Goal: Transaction & Acquisition: Download file/media

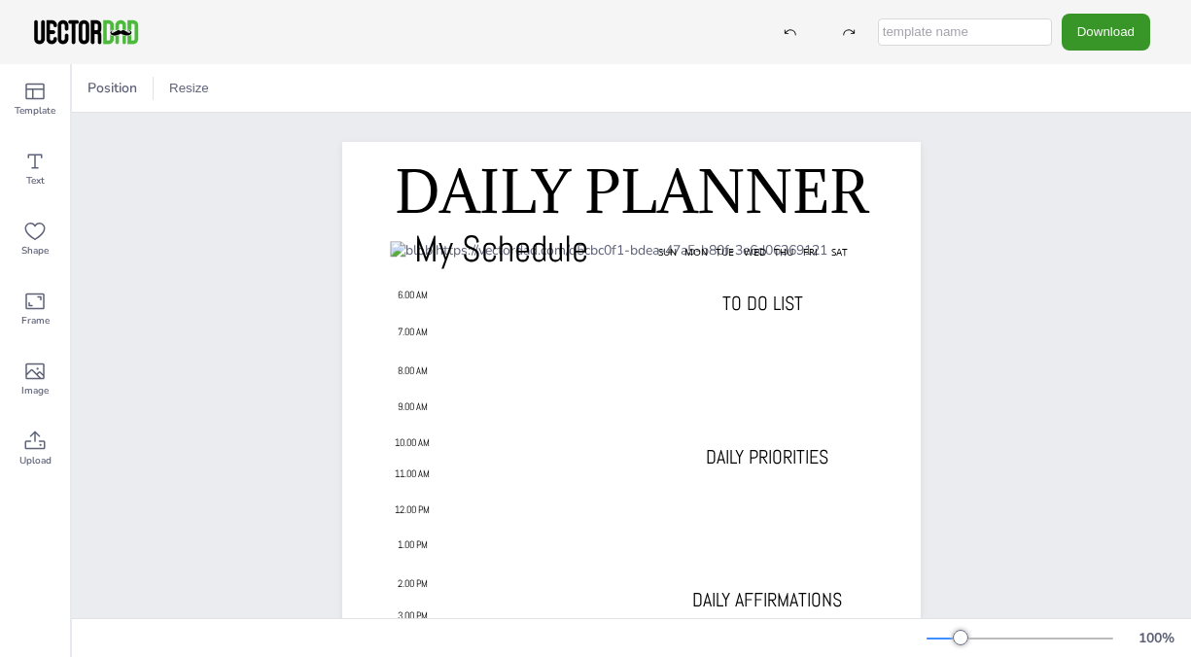
click at [1117, 28] on button "Download" at bounding box center [1106, 32] width 89 height 36
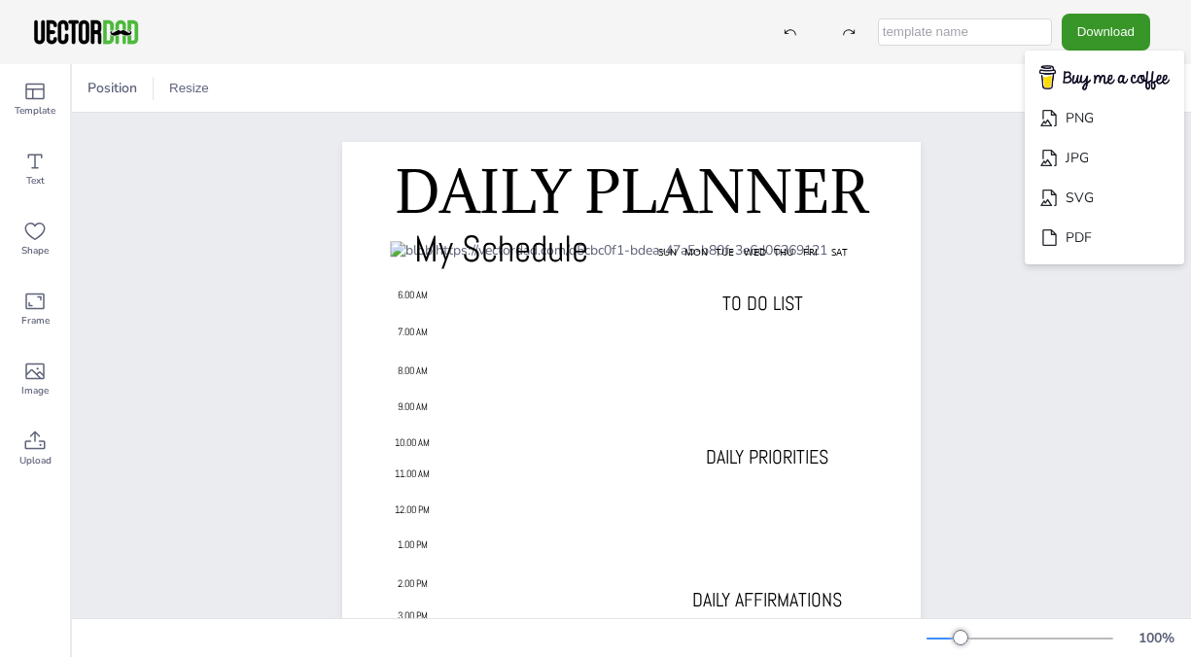
click at [1117, 28] on button "Download" at bounding box center [1106, 32] width 89 height 36
click at [1085, 238] on li "PDF" at bounding box center [1105, 238] width 160 height 40
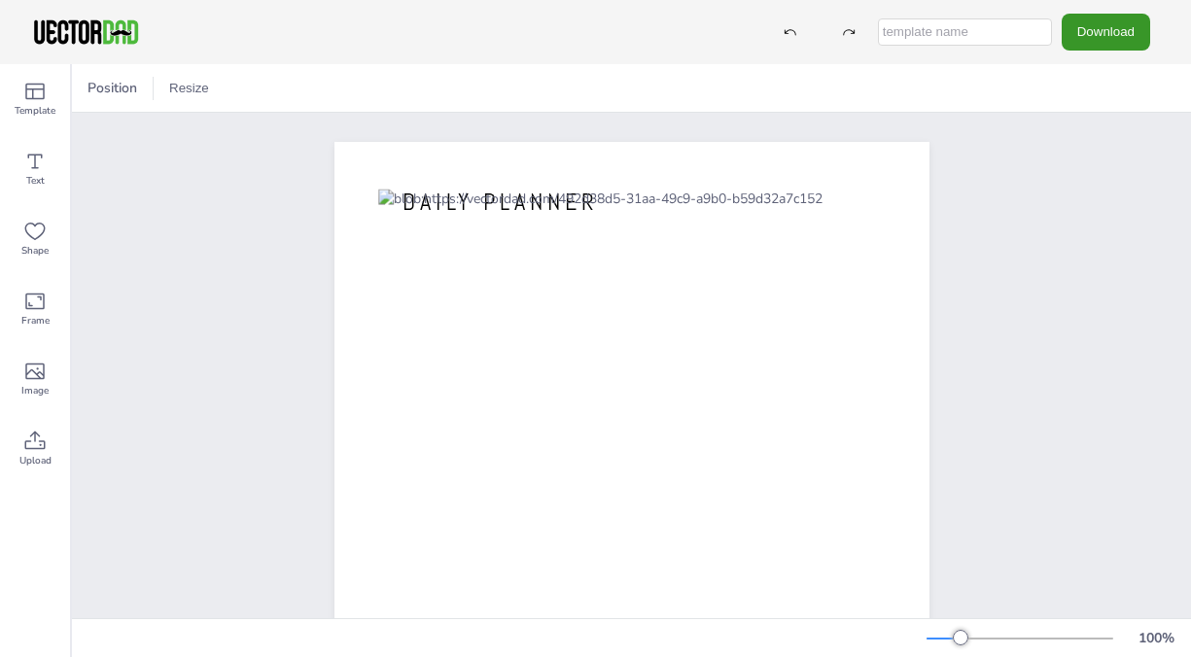
click at [1093, 44] on button "Download" at bounding box center [1106, 32] width 89 height 36
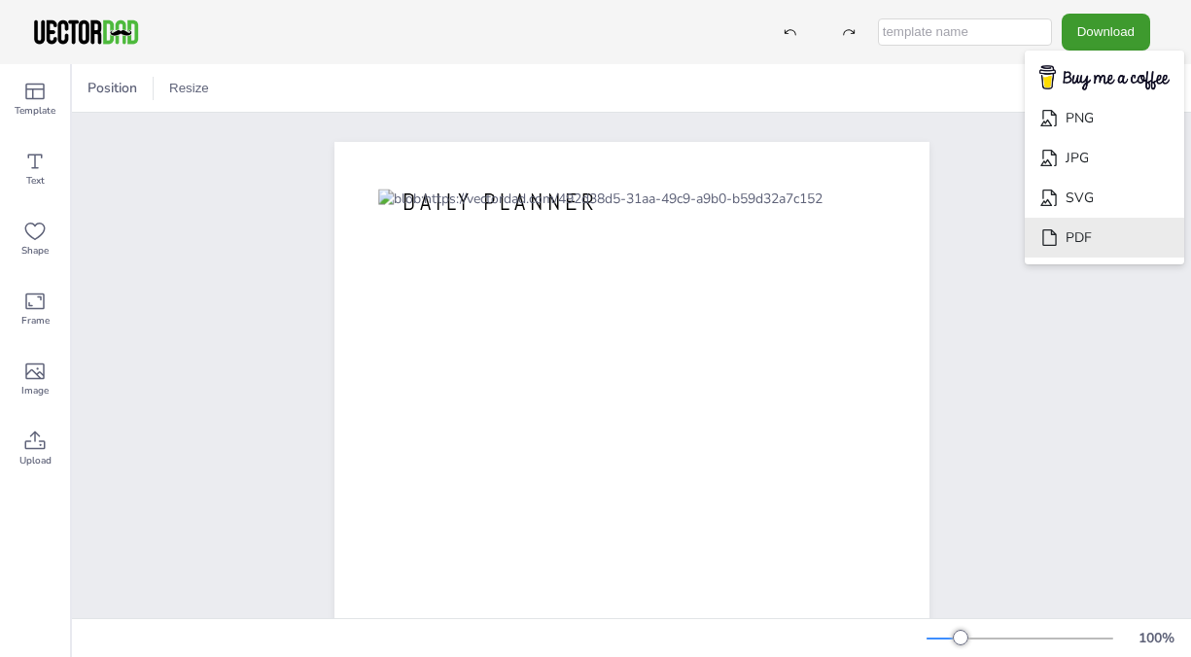
click at [1074, 225] on li "PDF" at bounding box center [1105, 238] width 160 height 40
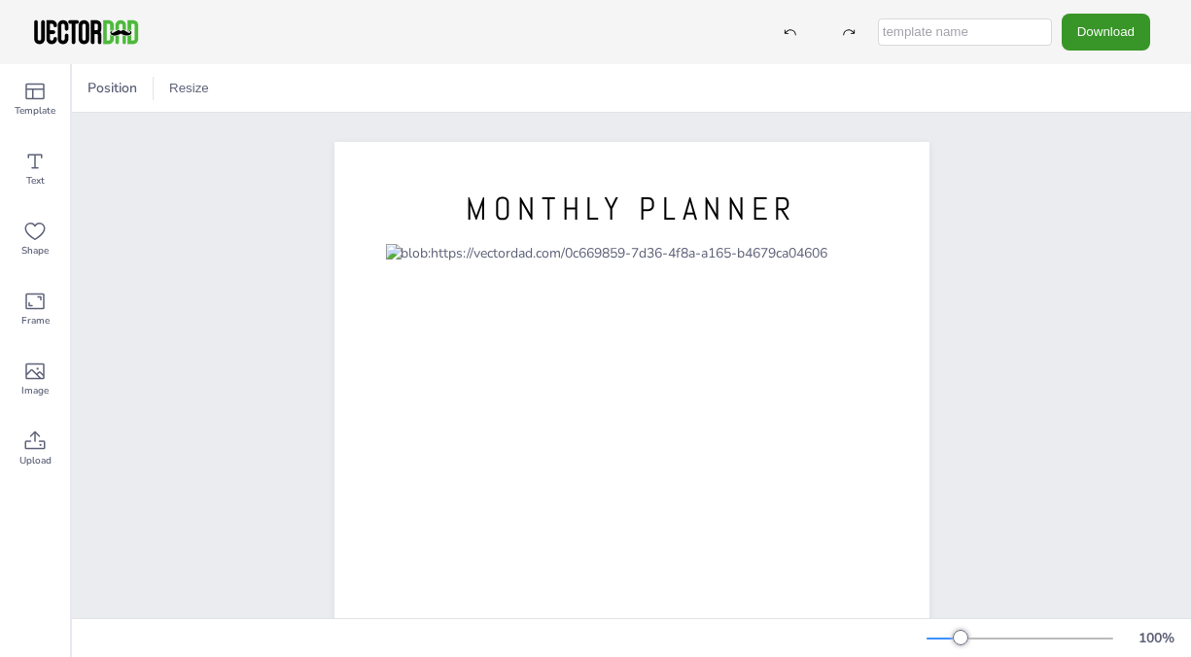
click at [1099, 44] on button "Download" at bounding box center [1106, 32] width 89 height 36
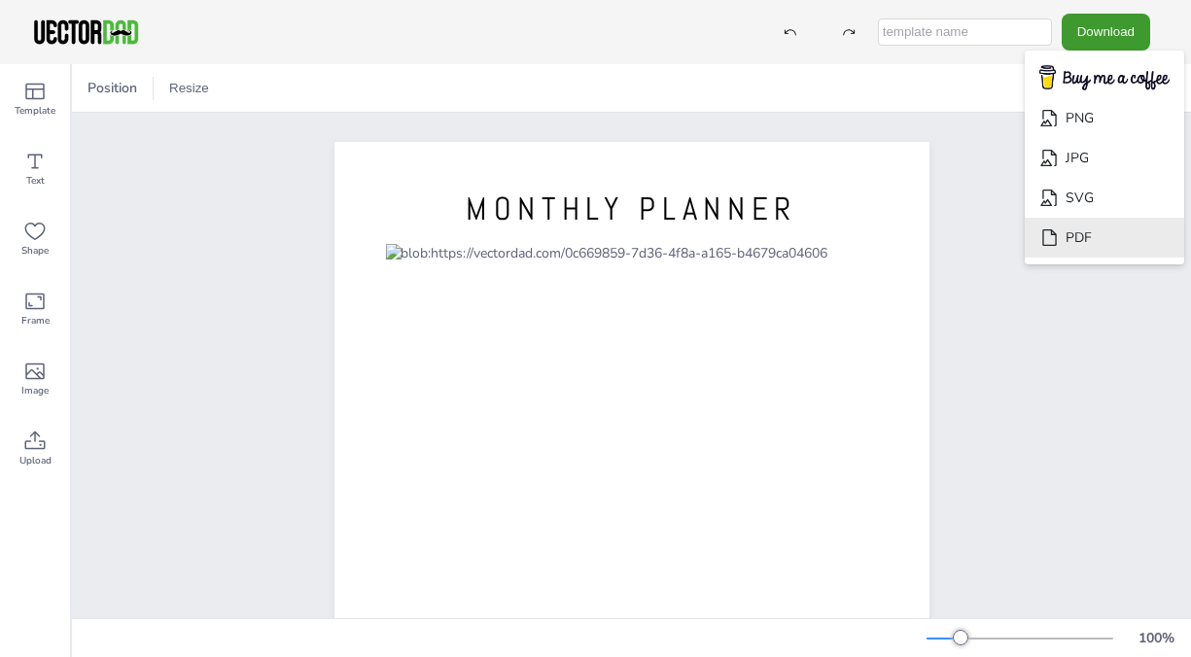
click at [1087, 236] on li "PDF" at bounding box center [1105, 238] width 160 height 40
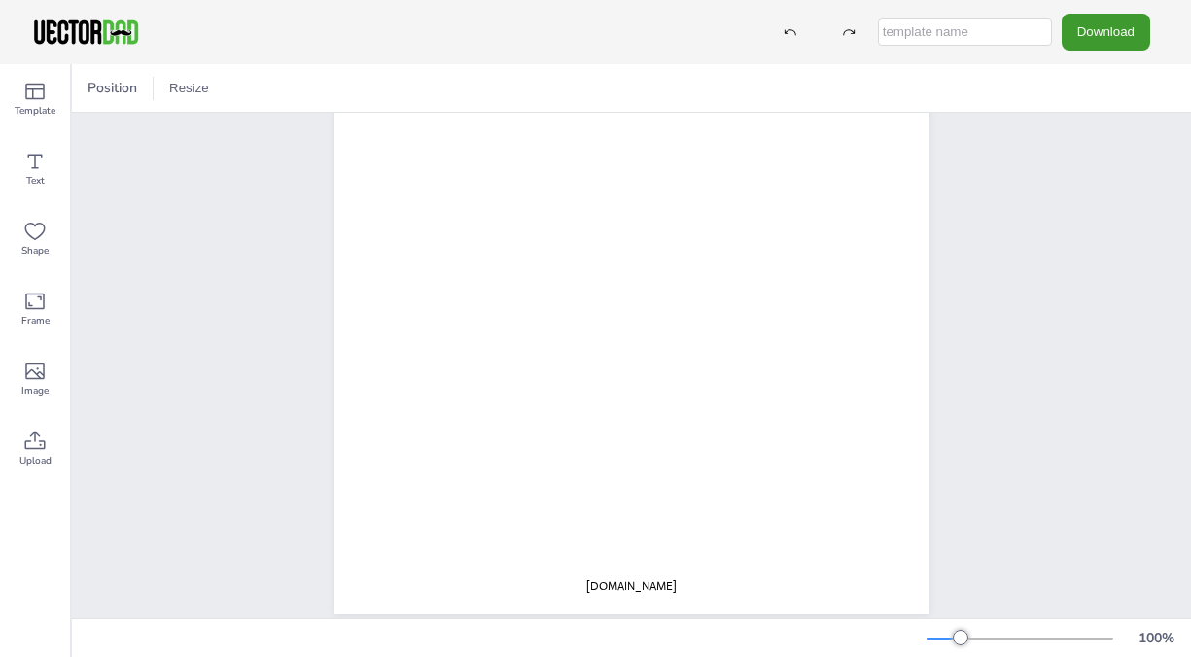
scroll to position [337, 0]
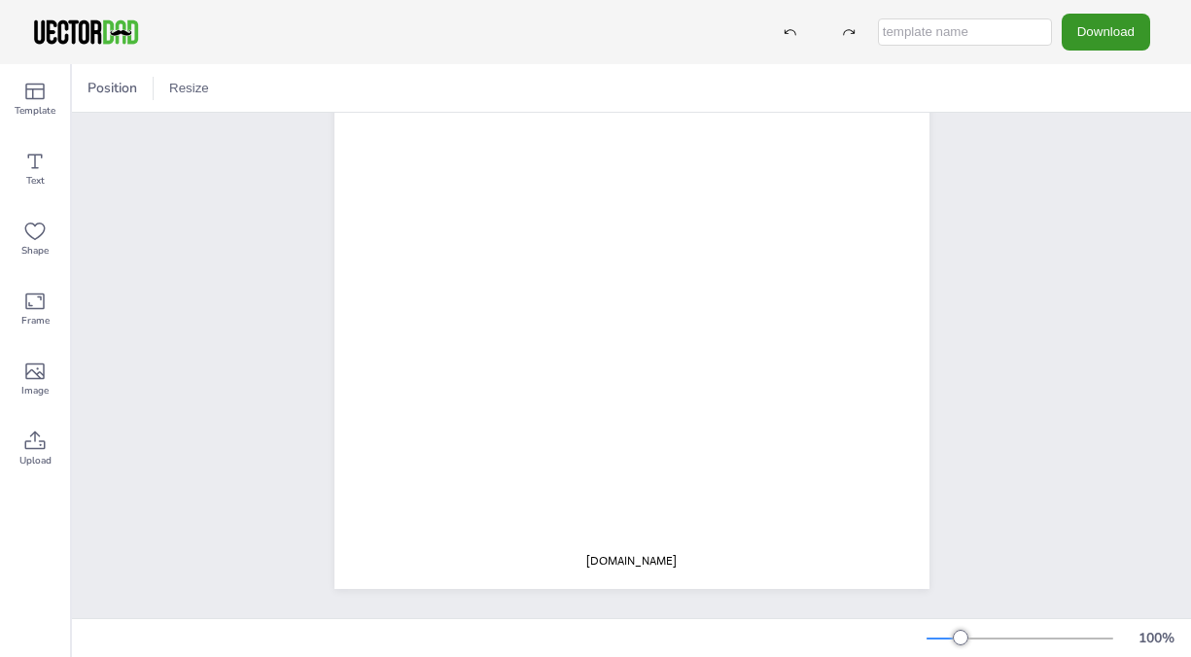
click at [1094, 39] on button "Download" at bounding box center [1106, 32] width 89 height 36
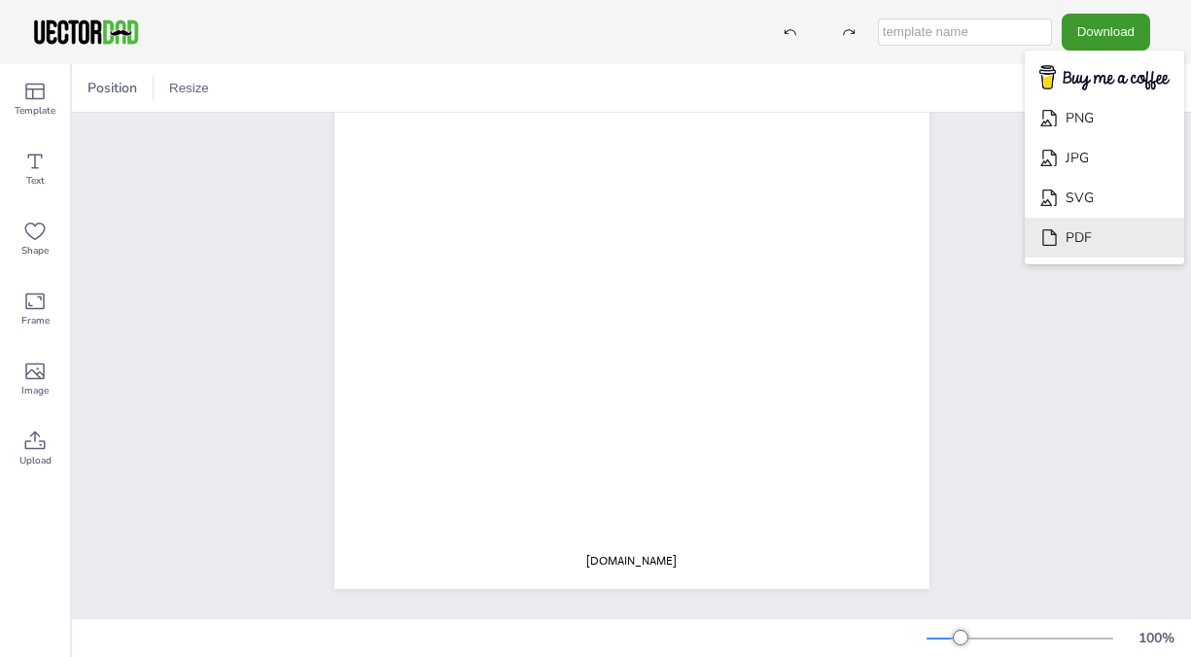
click at [1088, 235] on li "PDF" at bounding box center [1105, 238] width 160 height 40
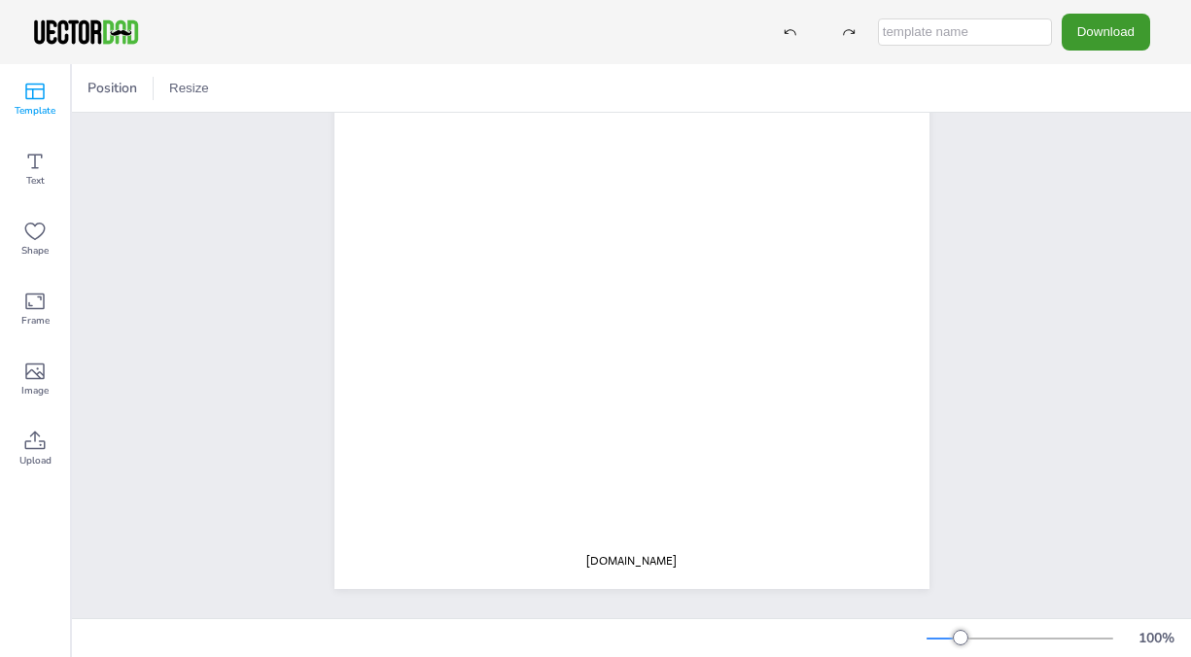
click at [34, 109] on span "Template" at bounding box center [35, 111] width 41 height 16
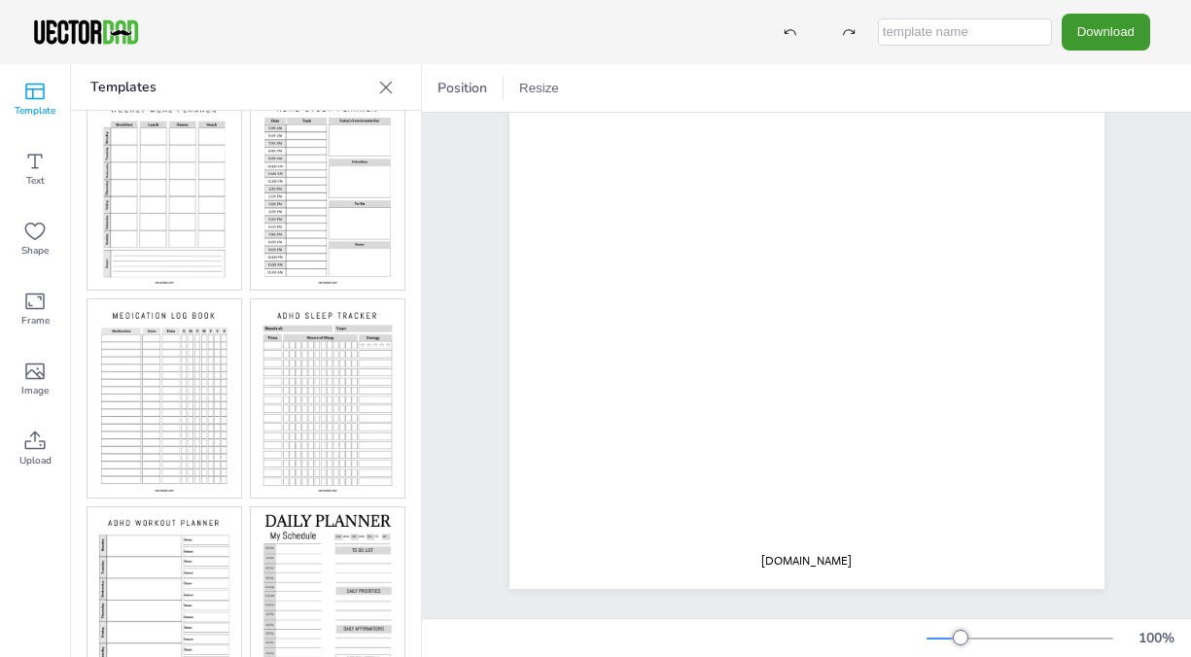
scroll to position [453, 0]
click at [329, 387] on img at bounding box center [328, 397] width 154 height 198
click at [1095, 42] on button "Download" at bounding box center [1106, 32] width 89 height 36
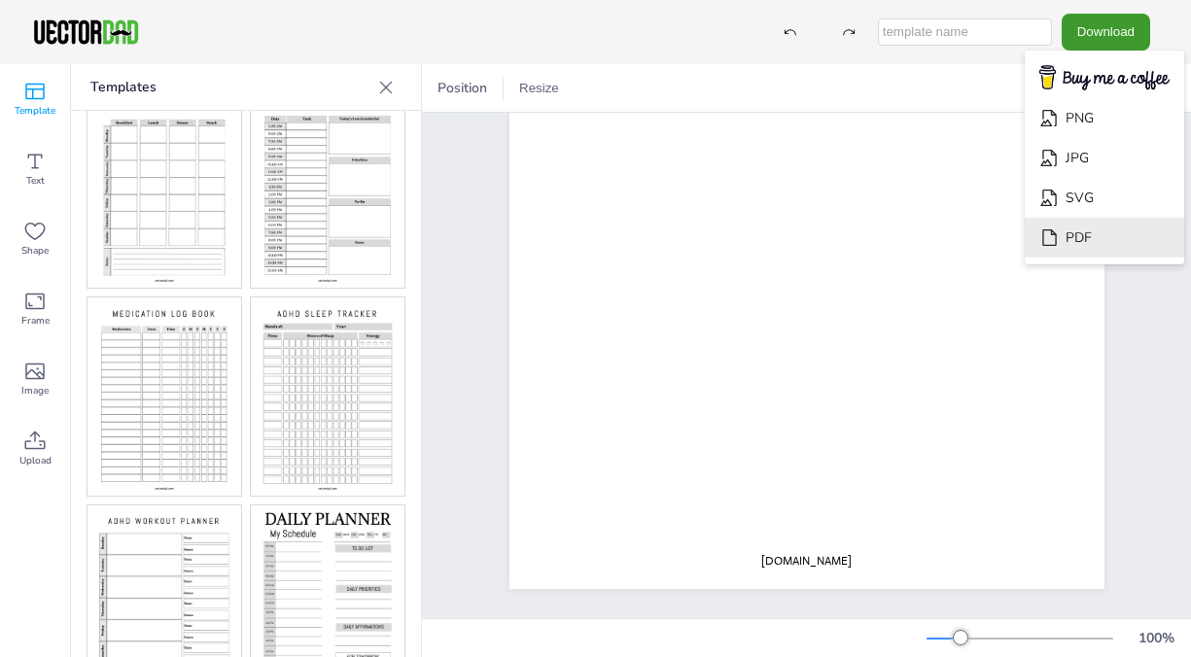
click at [1085, 237] on li "PDF" at bounding box center [1105, 238] width 160 height 40
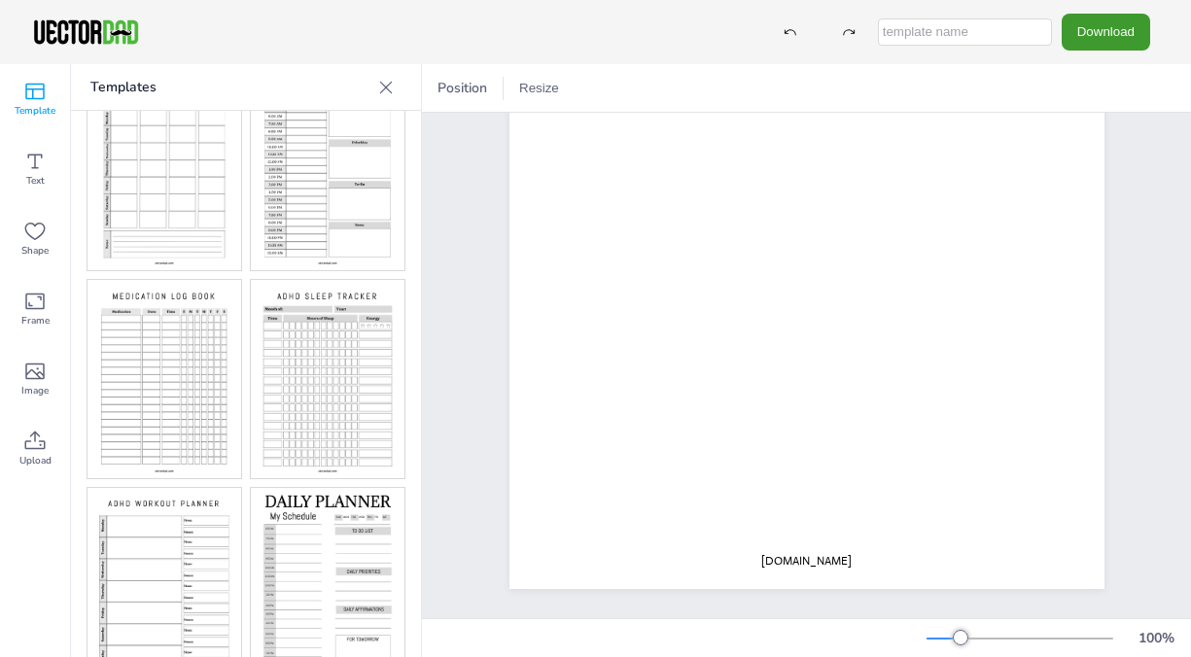
scroll to position [487, 0]
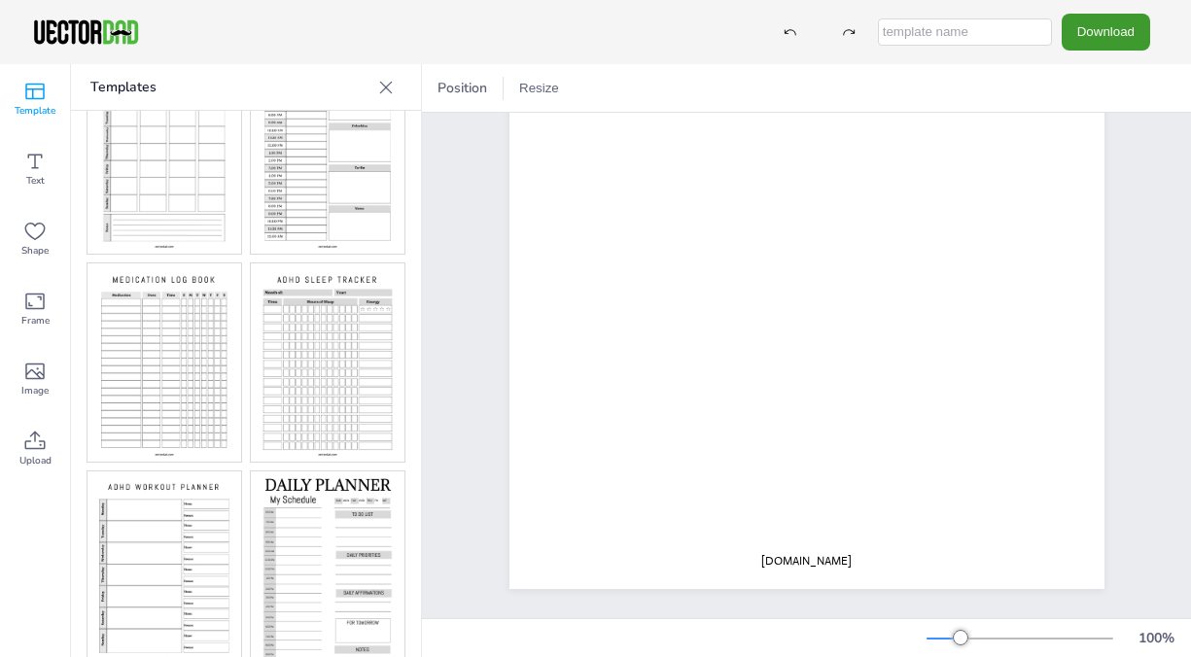
click at [292, 551] on img at bounding box center [328, 581] width 154 height 218
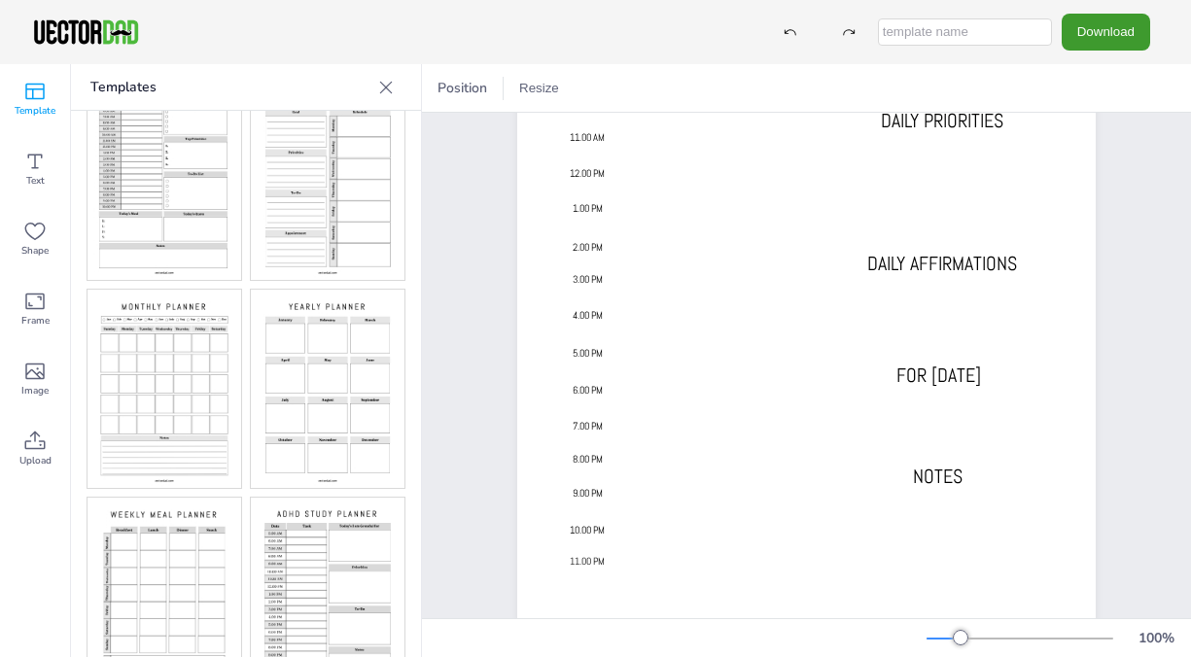
scroll to position [0, 0]
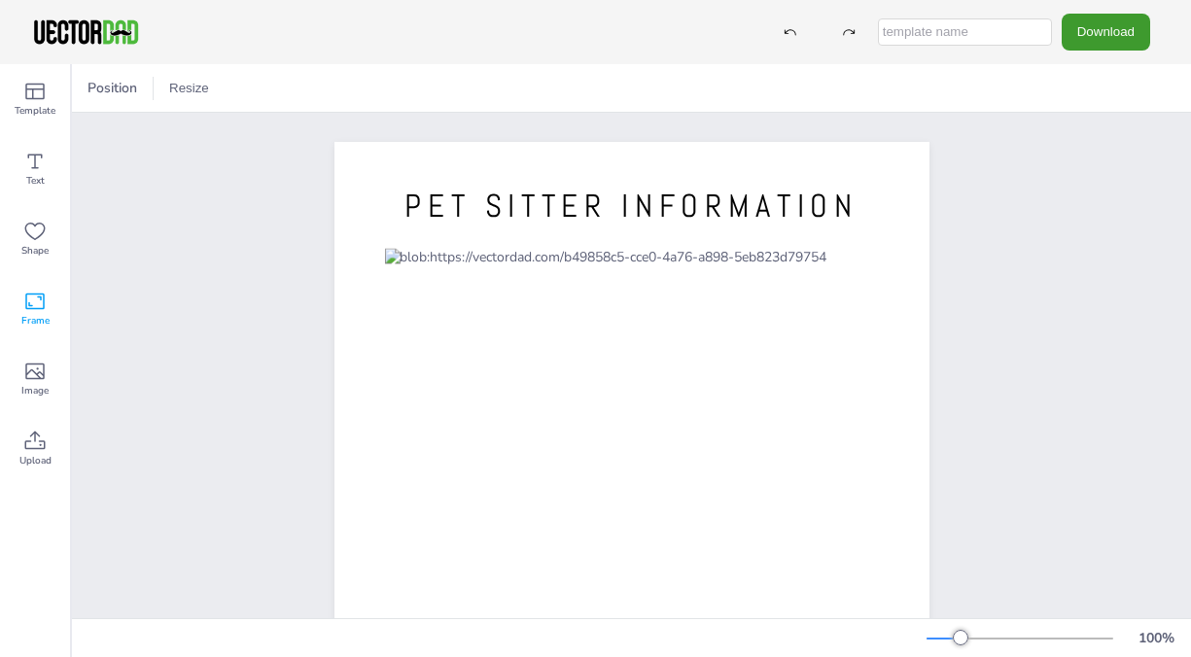
click at [40, 301] on icon at bounding box center [34, 301] width 23 height 23
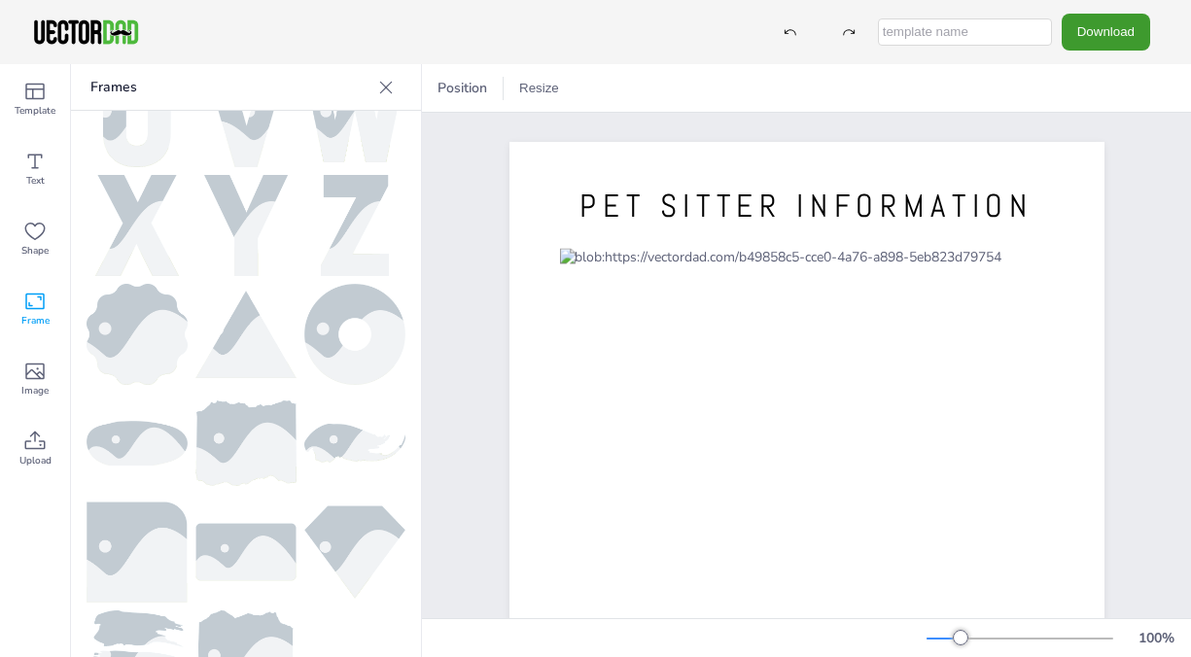
scroll to position [934, 0]
click at [250, 399] on img at bounding box center [245, 442] width 101 height 86
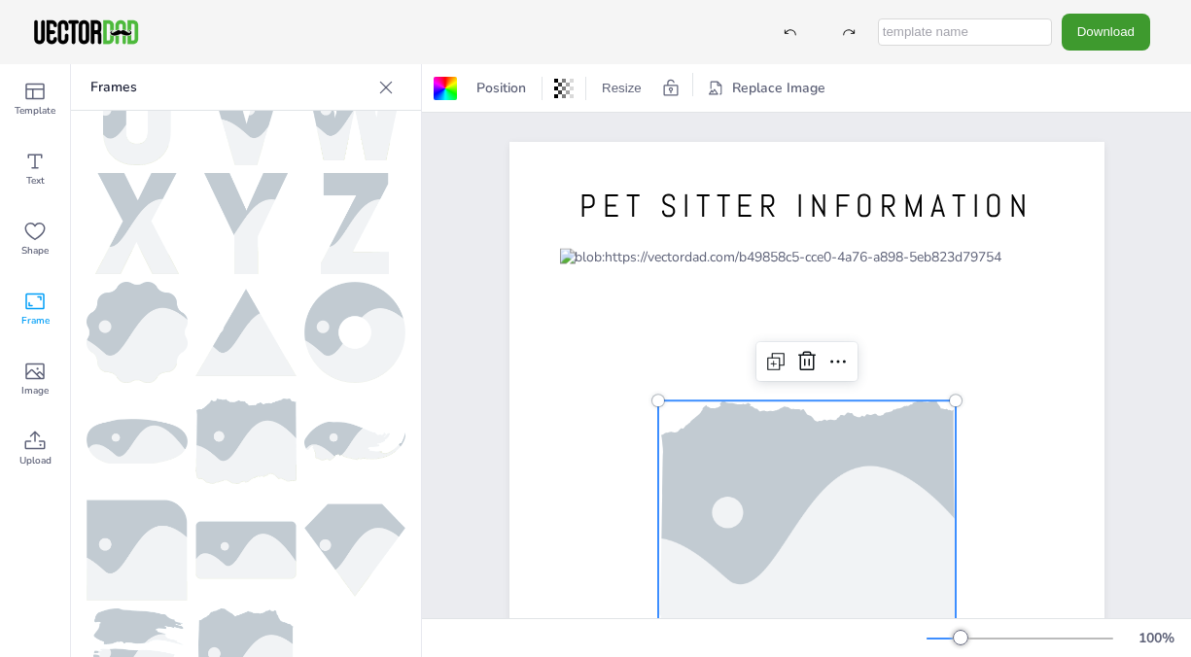
click at [738, 438] on div at bounding box center [807, 527] width 377 height 252
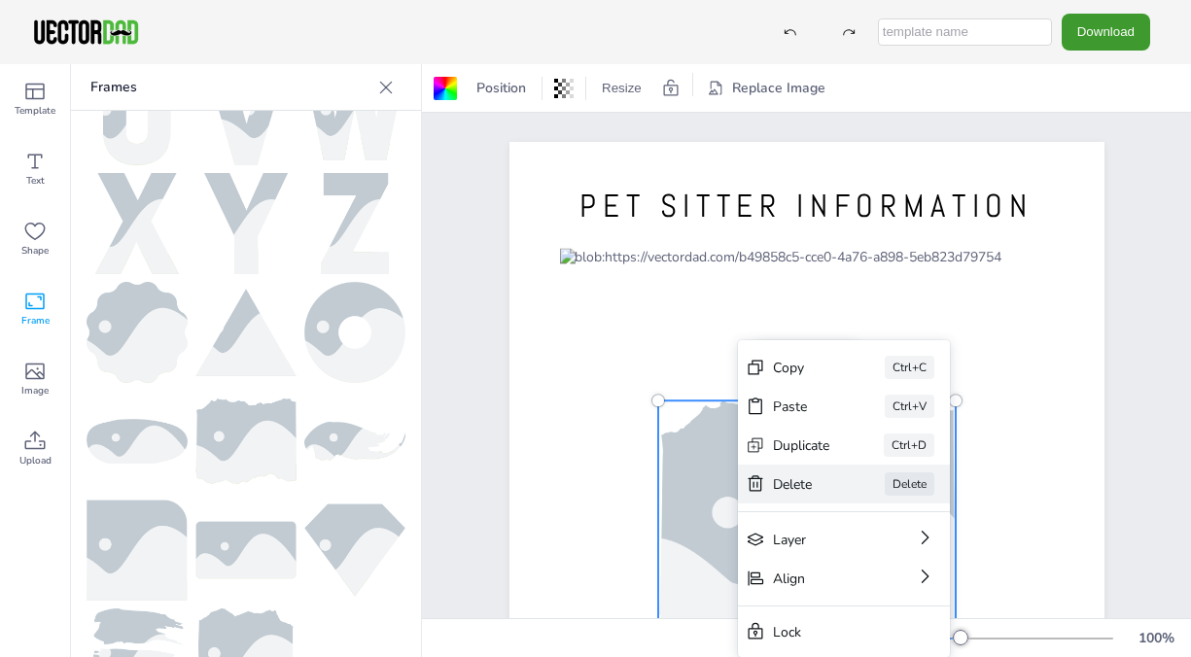
click at [800, 489] on div "Delete" at bounding box center [801, 485] width 57 height 18
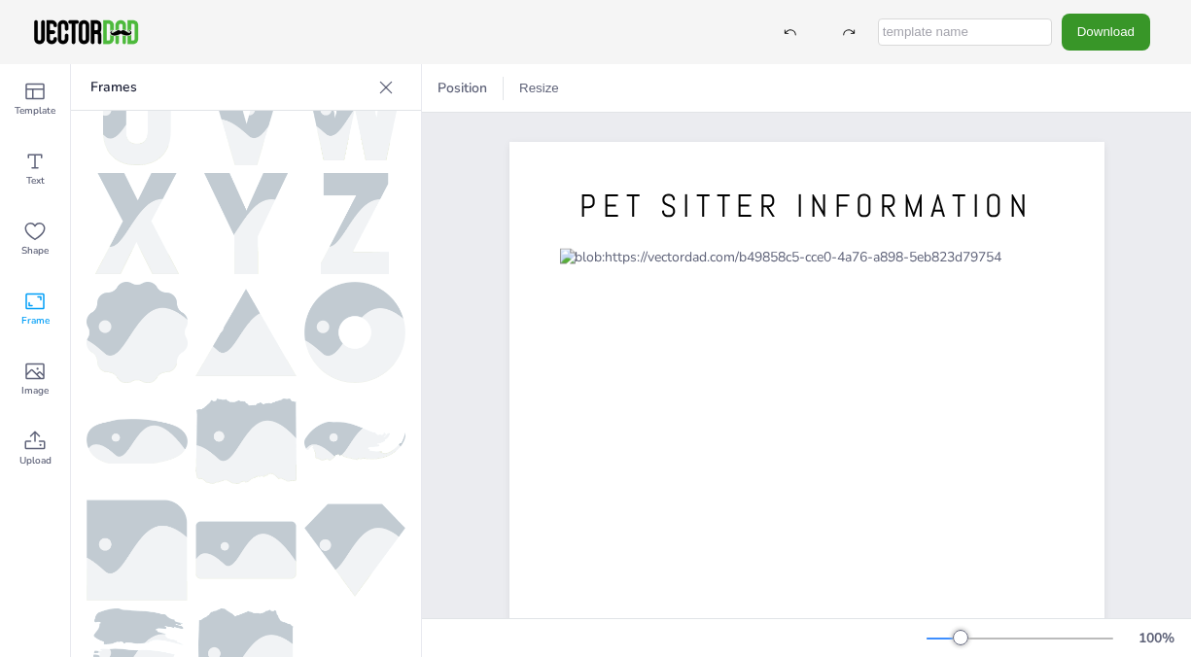
click at [1096, 43] on button "Download" at bounding box center [1106, 32] width 89 height 36
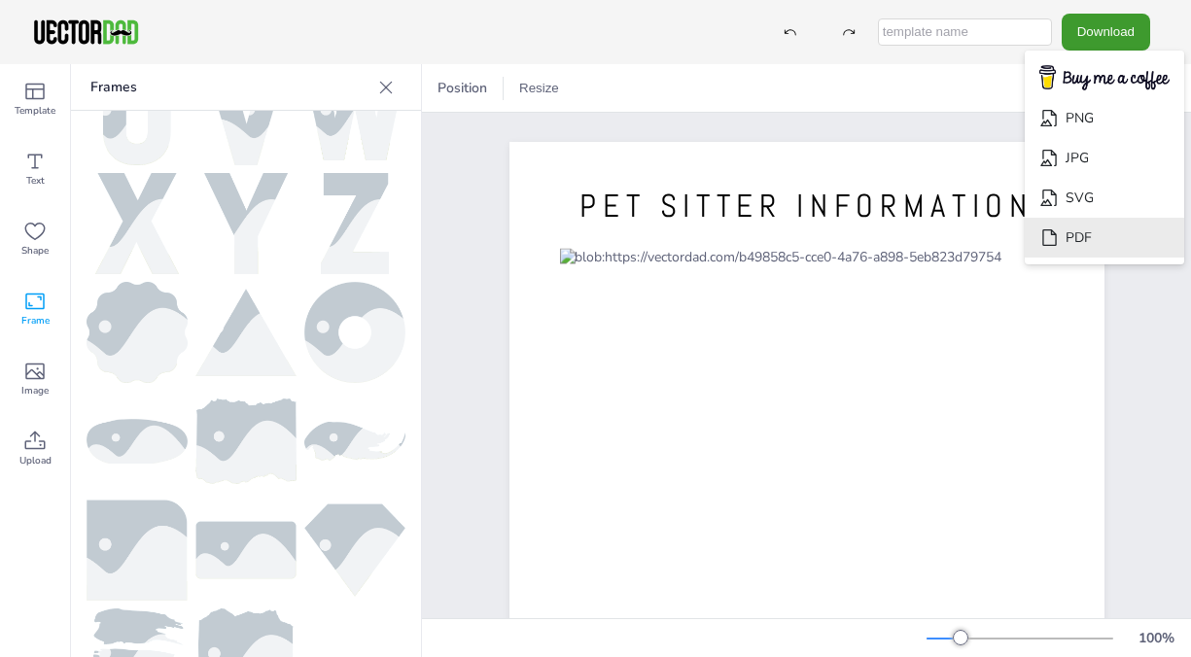
click at [1060, 231] on icon "Download" at bounding box center [1050, 238] width 20 height 20
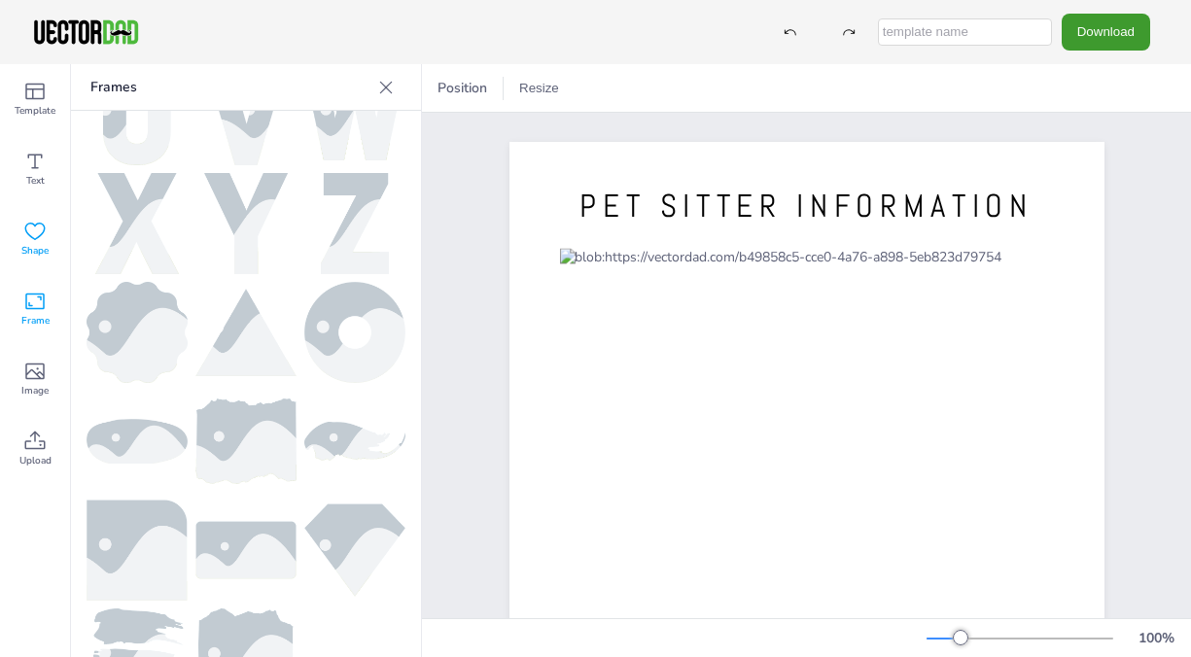
click at [46, 235] on icon at bounding box center [34, 231] width 23 height 23
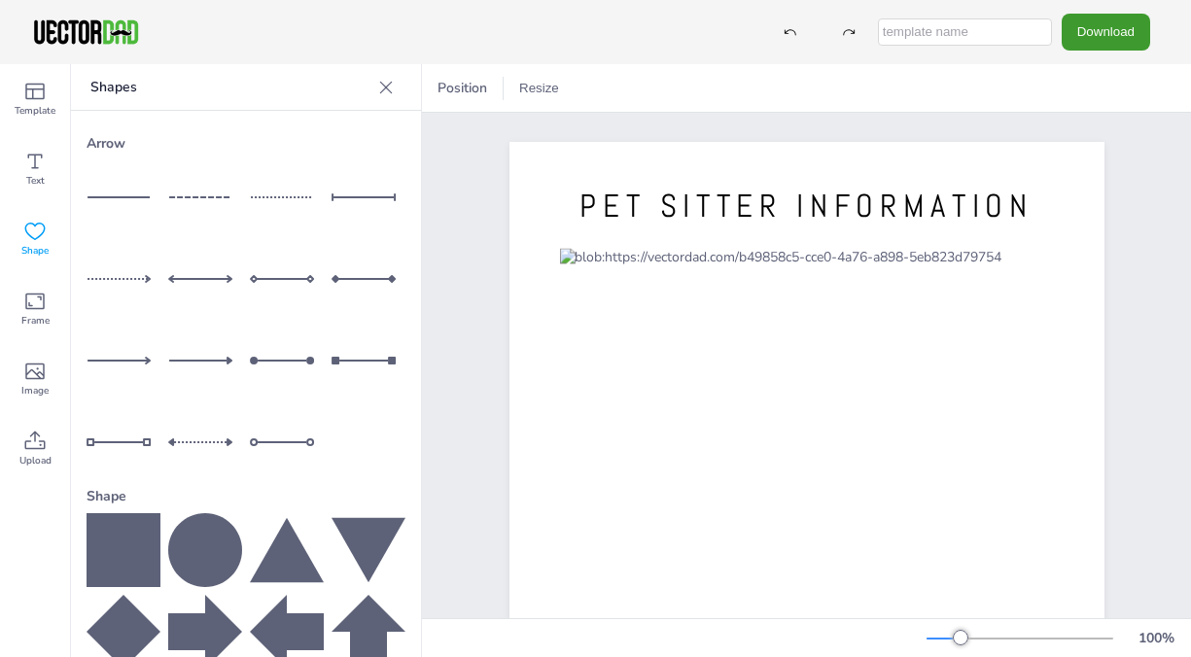
scroll to position [239, 0]
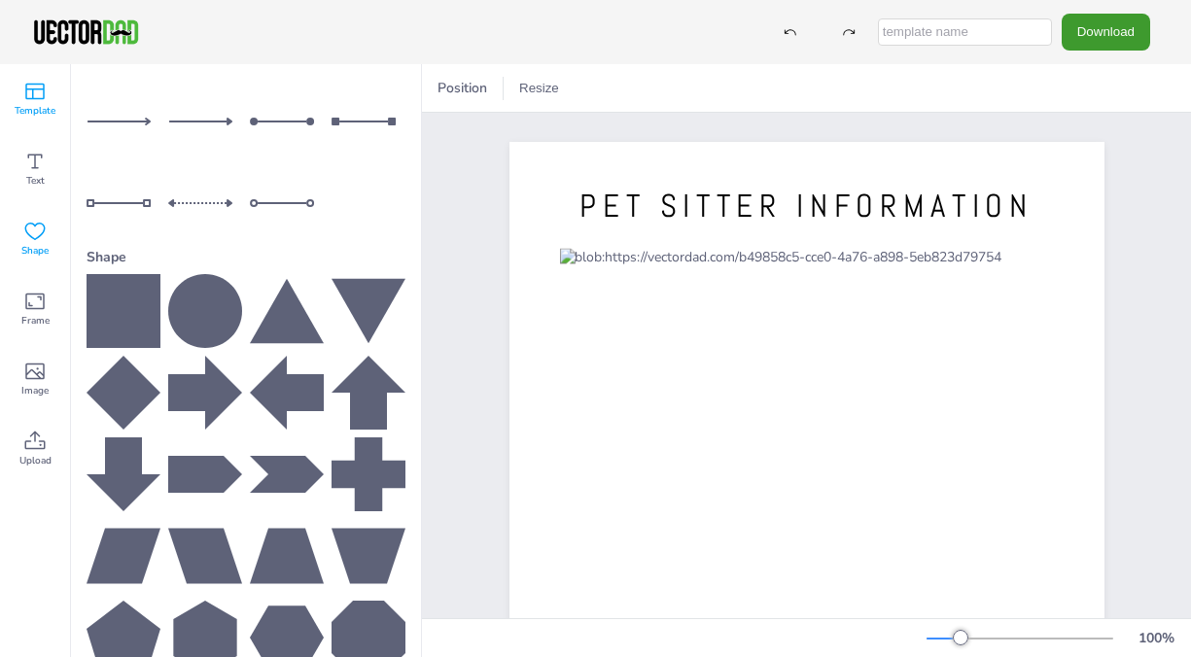
click at [40, 102] on icon at bounding box center [34, 91] width 23 height 23
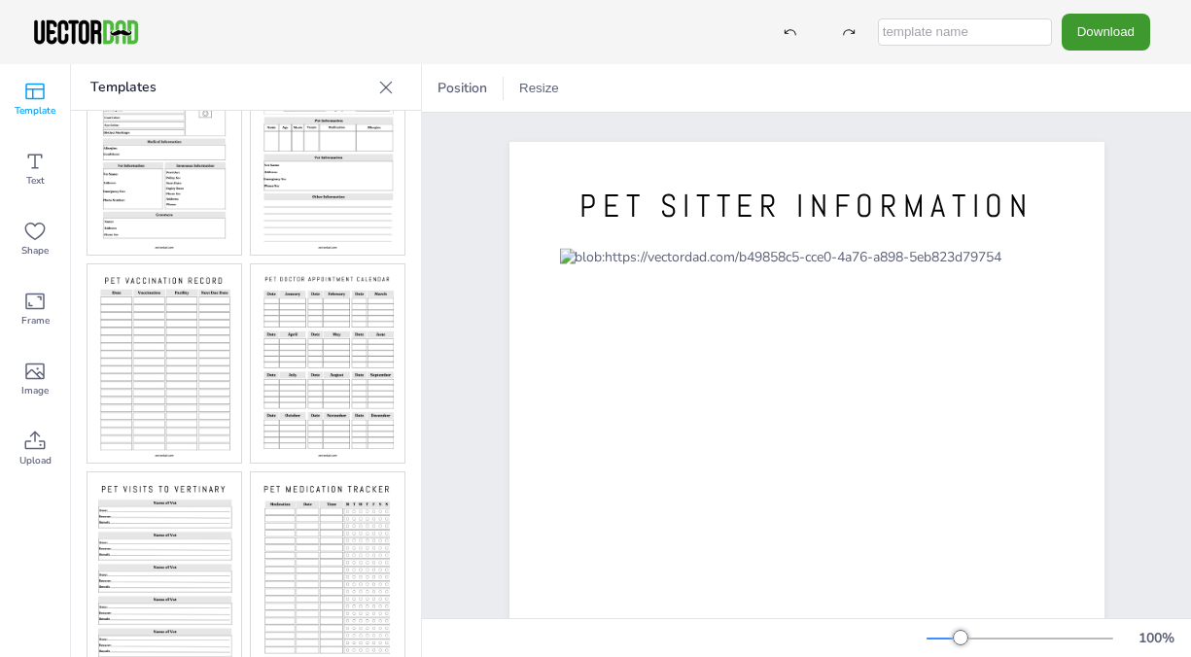
scroll to position [72, 0]
click at [189, 596] on img at bounding box center [165, 571] width 154 height 198
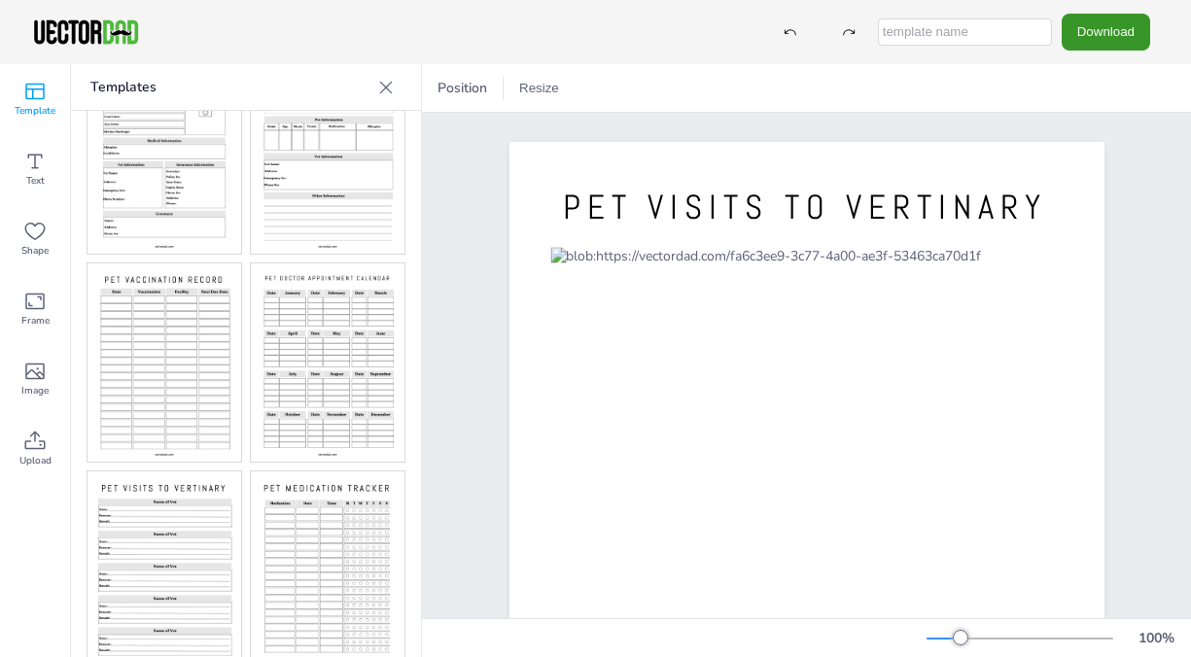
click at [1116, 36] on button "Download" at bounding box center [1106, 32] width 89 height 36
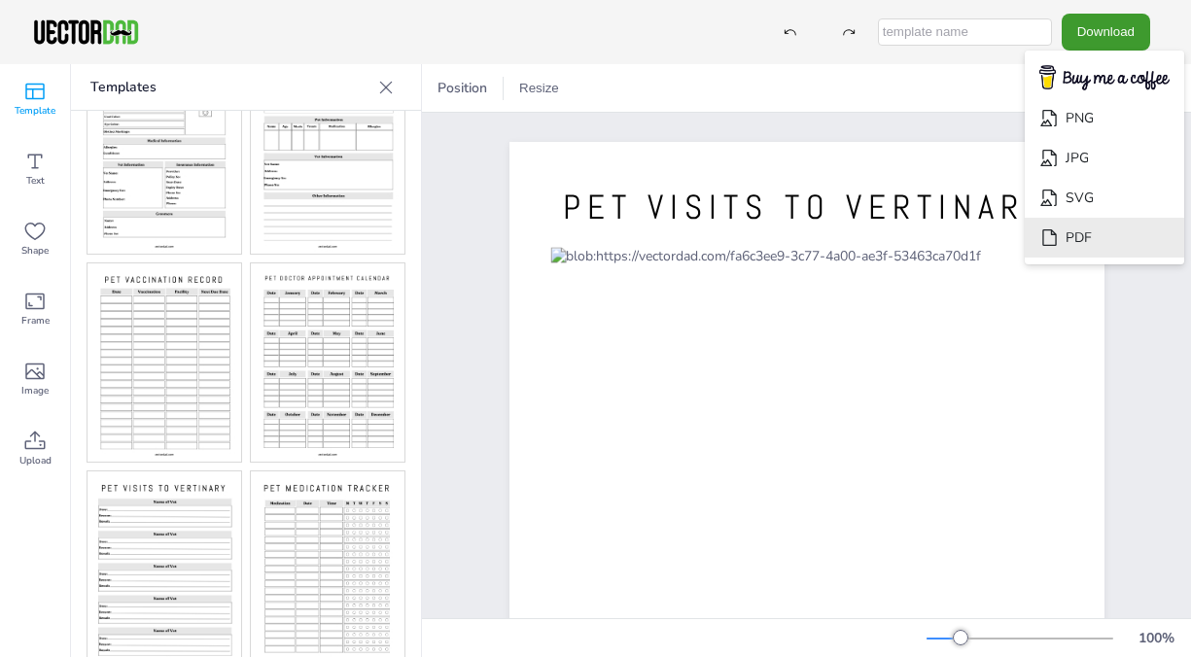
click at [1081, 245] on li "PDF" at bounding box center [1105, 238] width 160 height 40
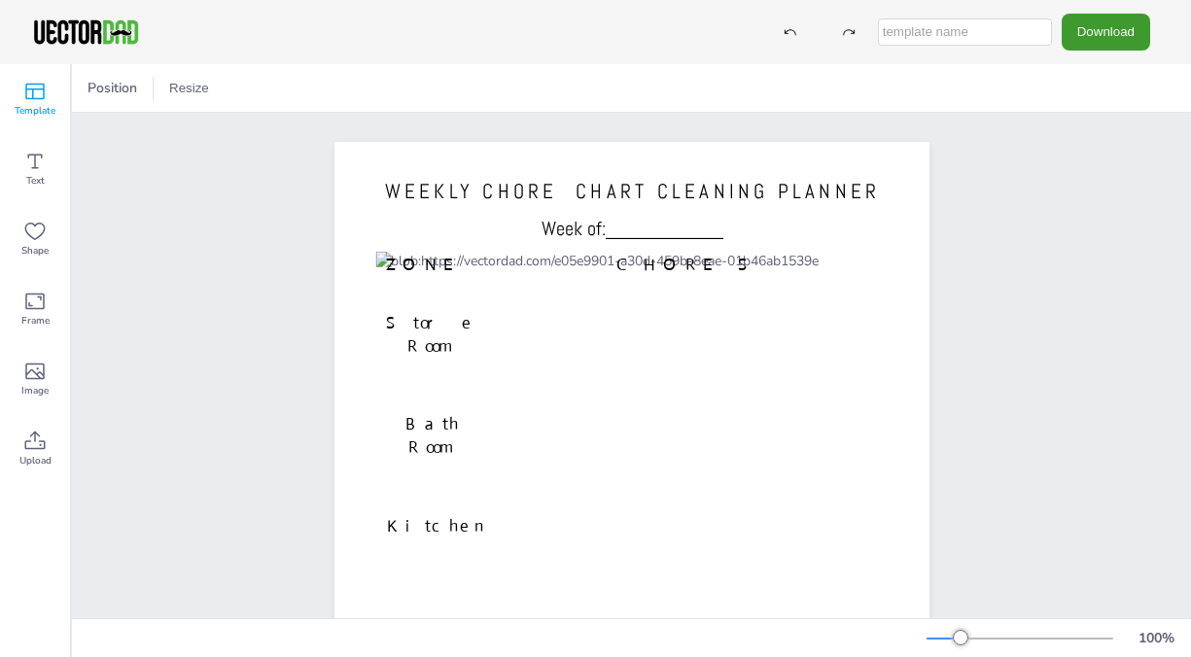
click at [17, 99] on div "Template" at bounding box center [35, 99] width 70 height 70
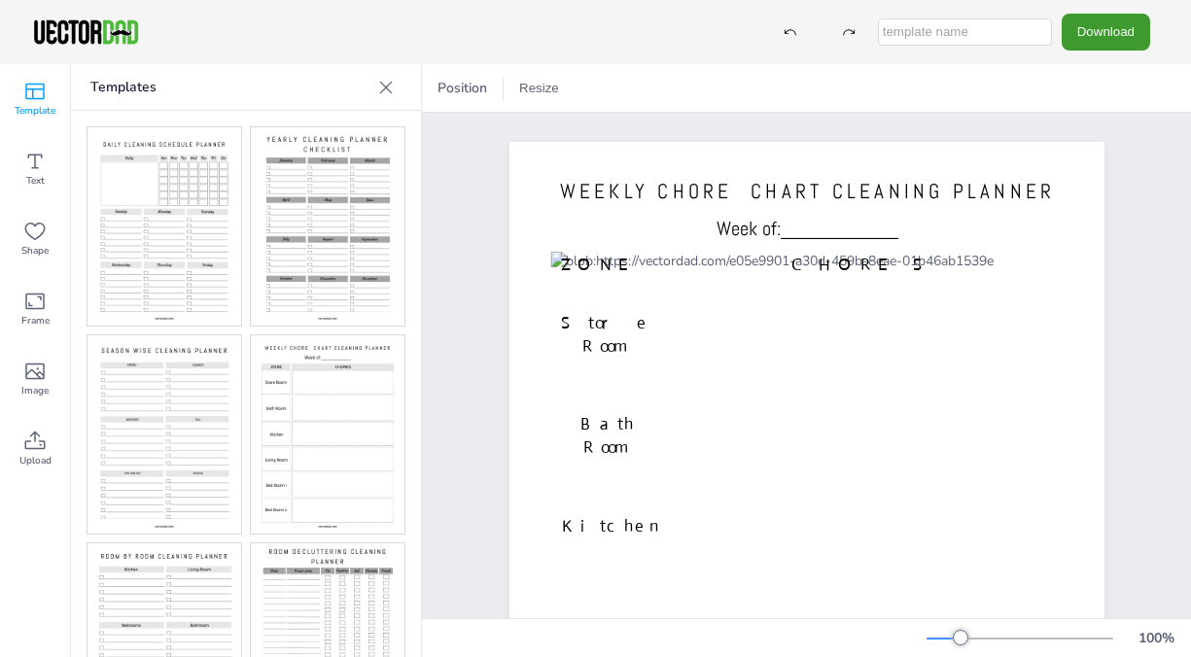
scroll to position [72, 0]
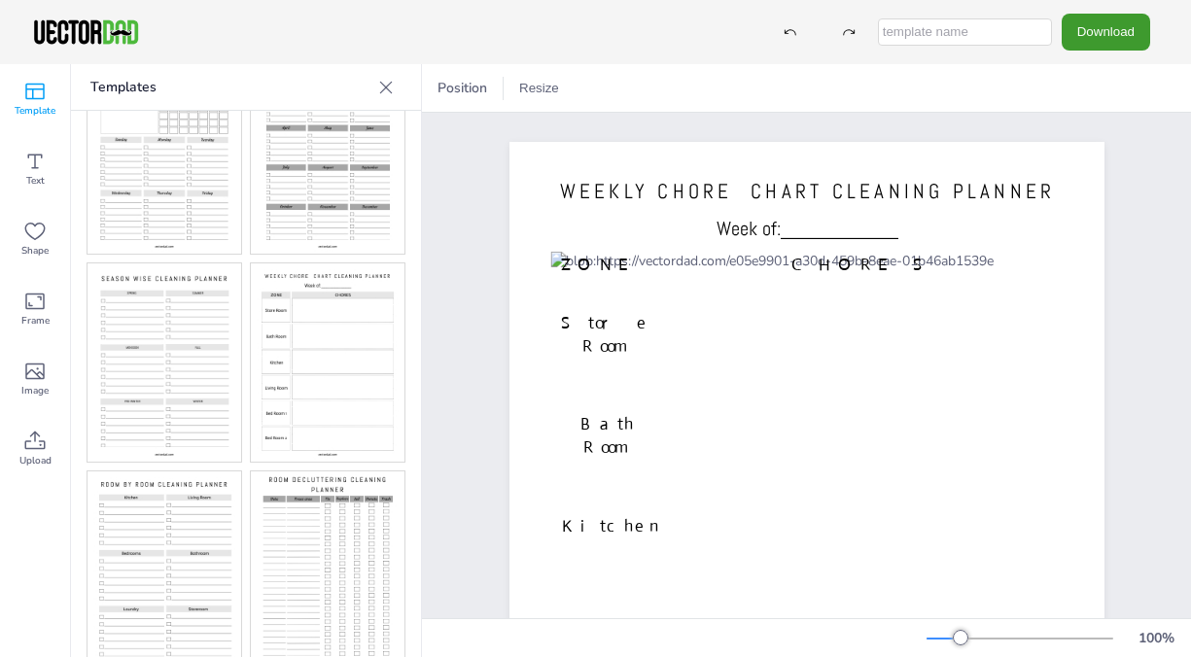
click at [295, 534] on img at bounding box center [328, 571] width 154 height 198
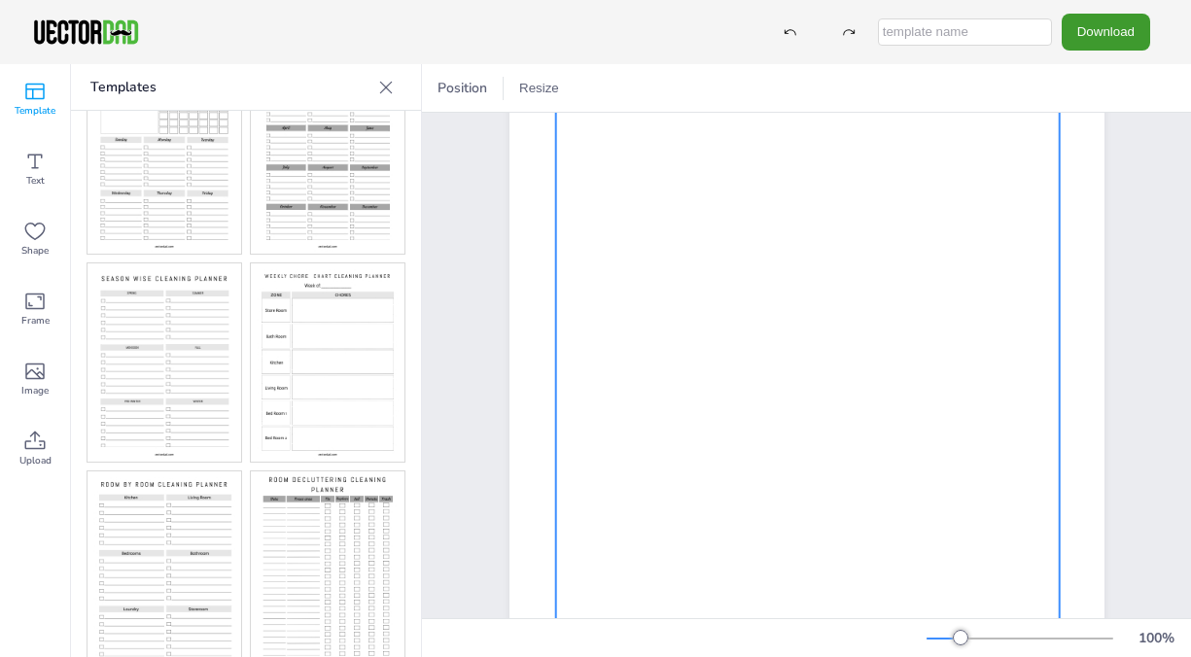
scroll to position [0, 0]
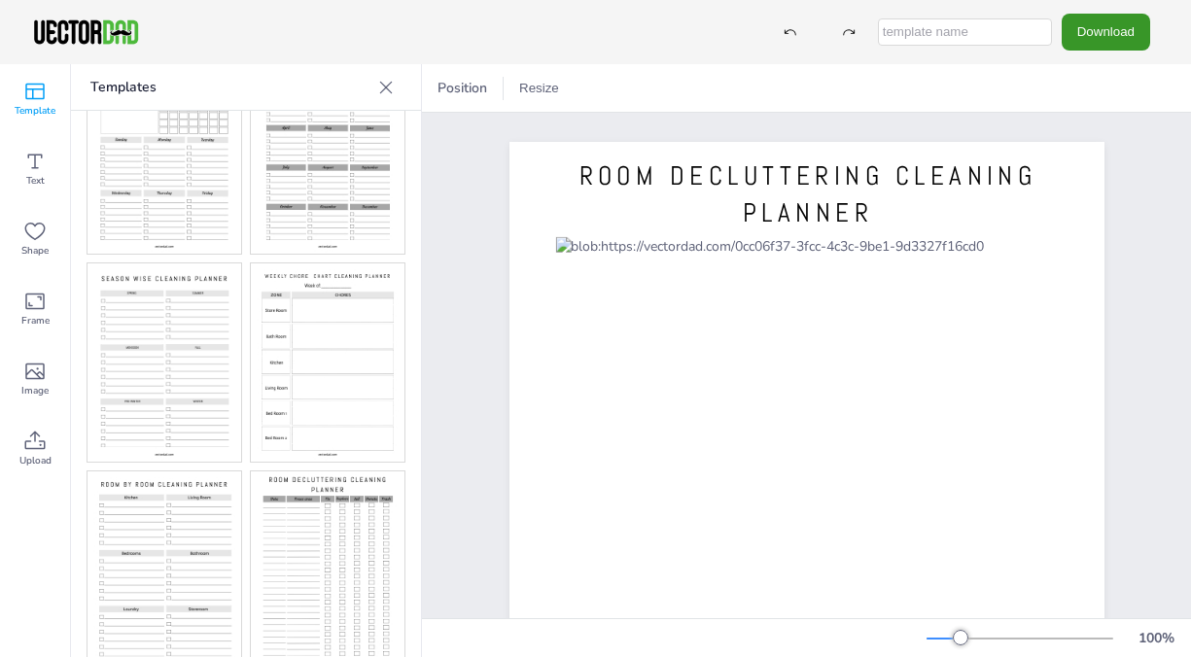
click at [1083, 33] on button "Download" at bounding box center [1106, 32] width 89 height 36
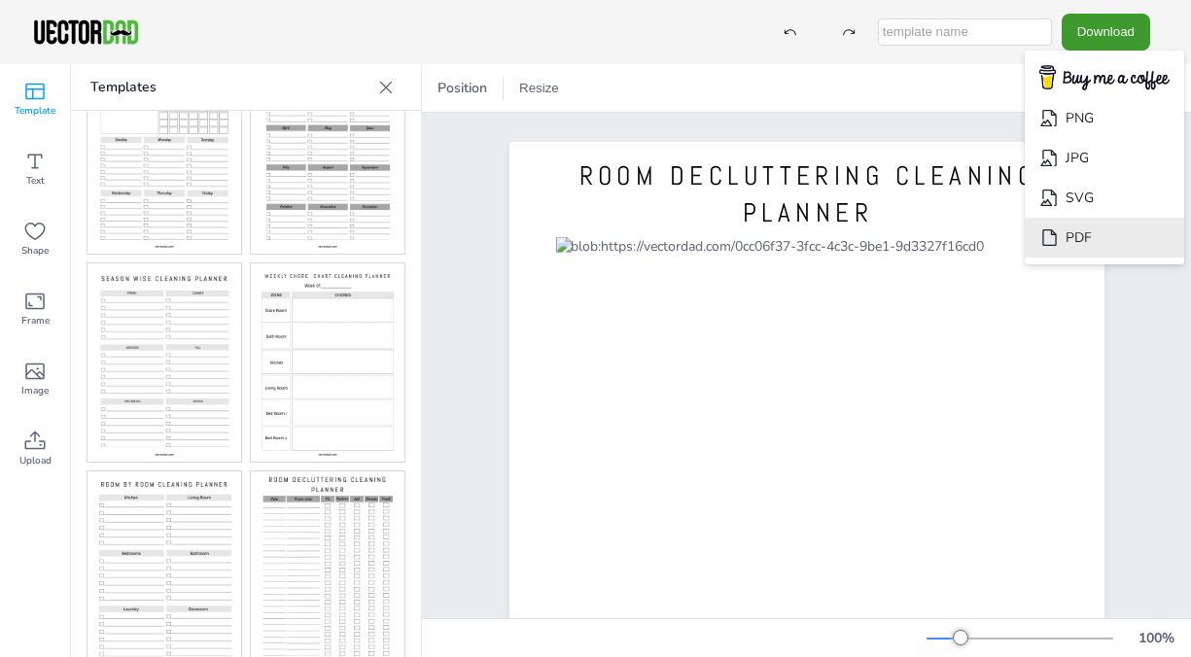
click at [1059, 232] on icon "Download" at bounding box center [1050, 238] width 20 height 20
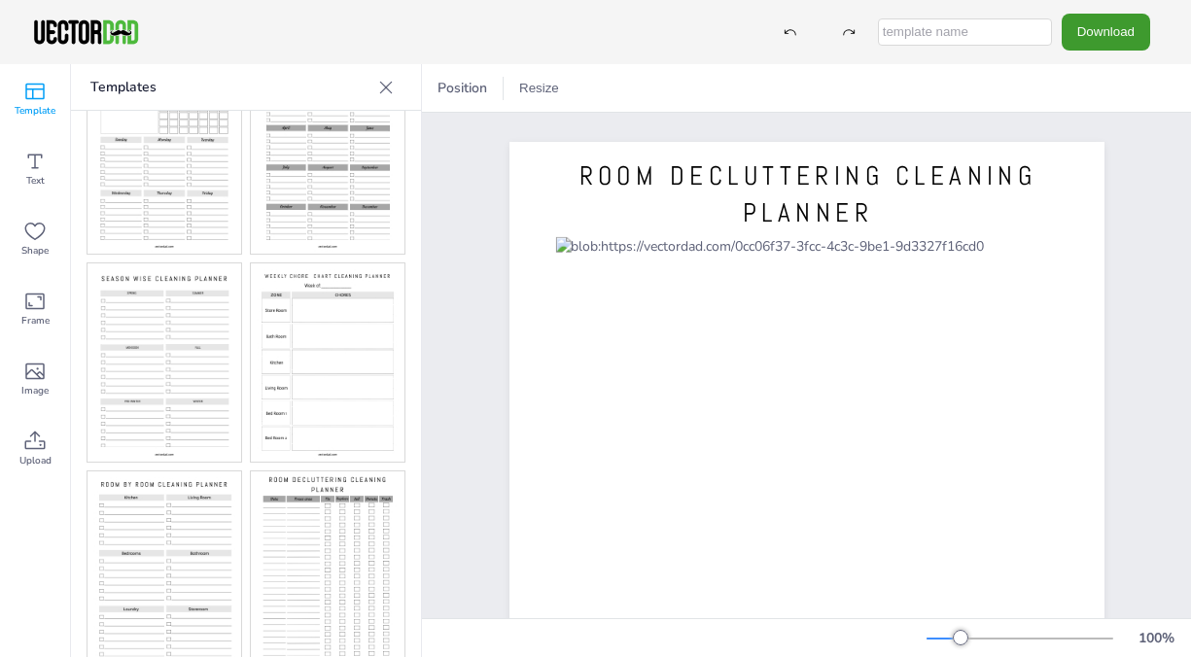
click at [194, 542] on img at bounding box center [165, 571] width 154 height 198
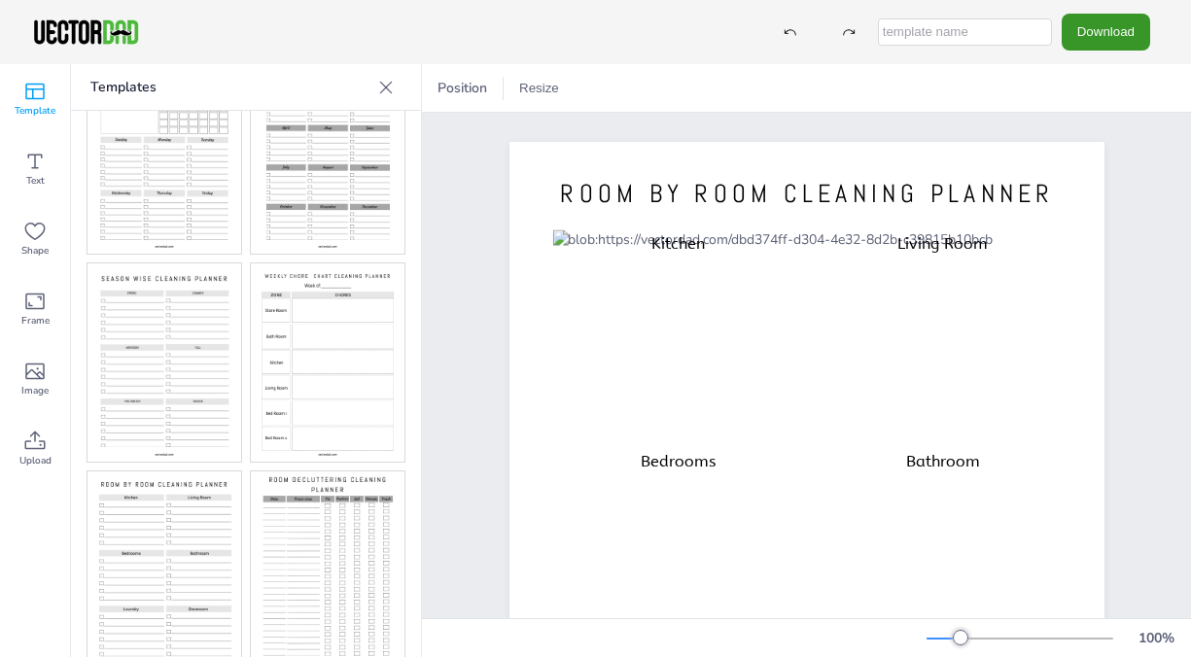
click at [1089, 35] on button "Download" at bounding box center [1106, 32] width 89 height 36
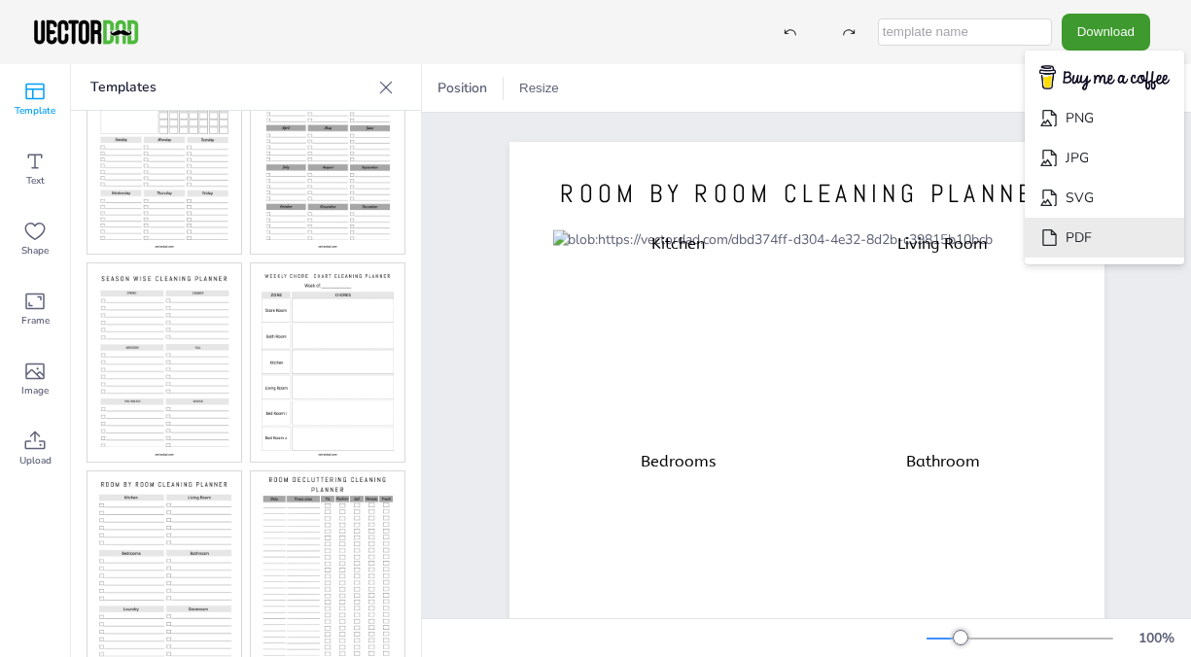
click at [1075, 228] on li "PDF" at bounding box center [1105, 238] width 160 height 40
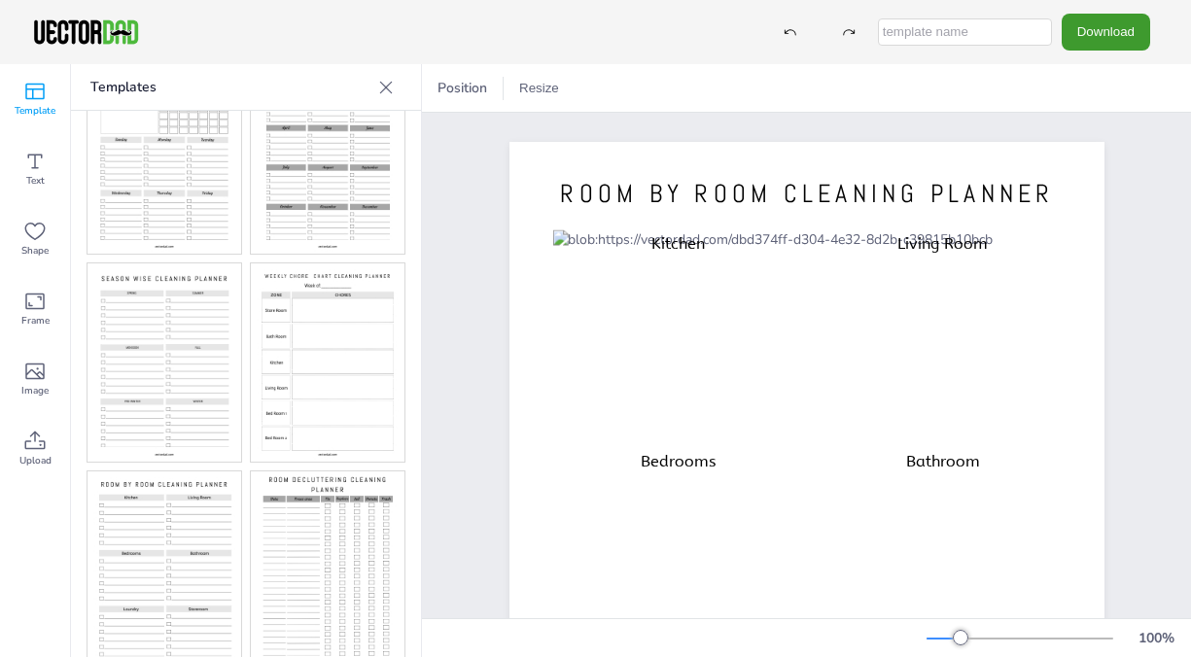
click at [171, 342] on img at bounding box center [165, 363] width 154 height 198
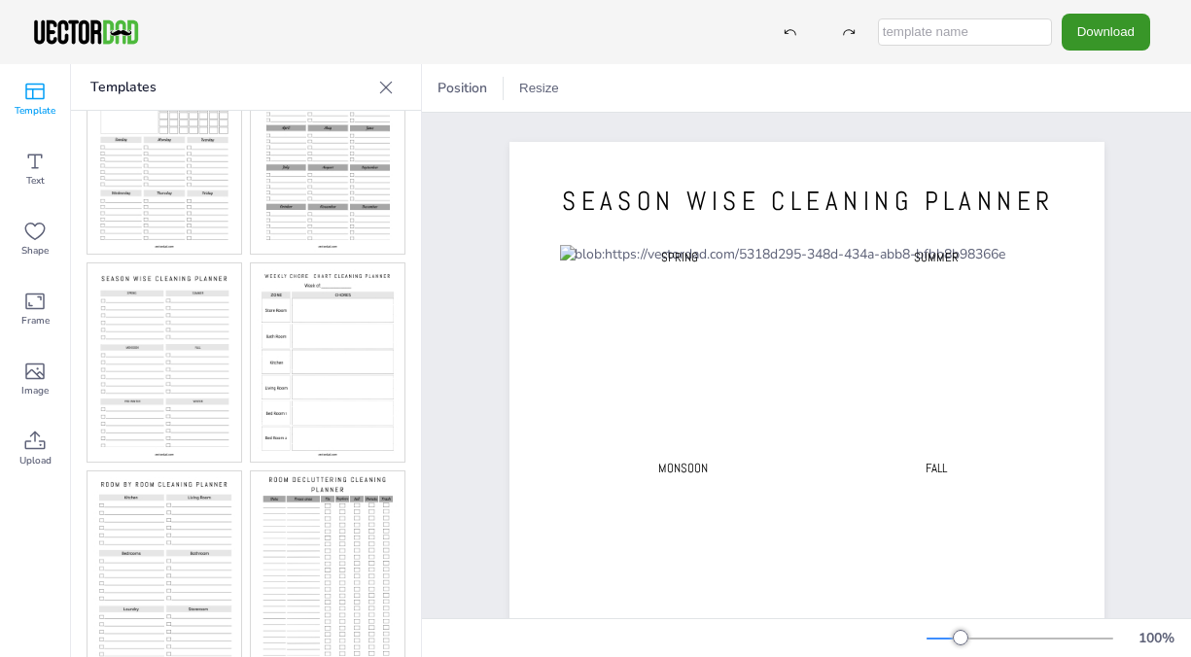
click at [1105, 35] on button "Download" at bounding box center [1106, 32] width 89 height 36
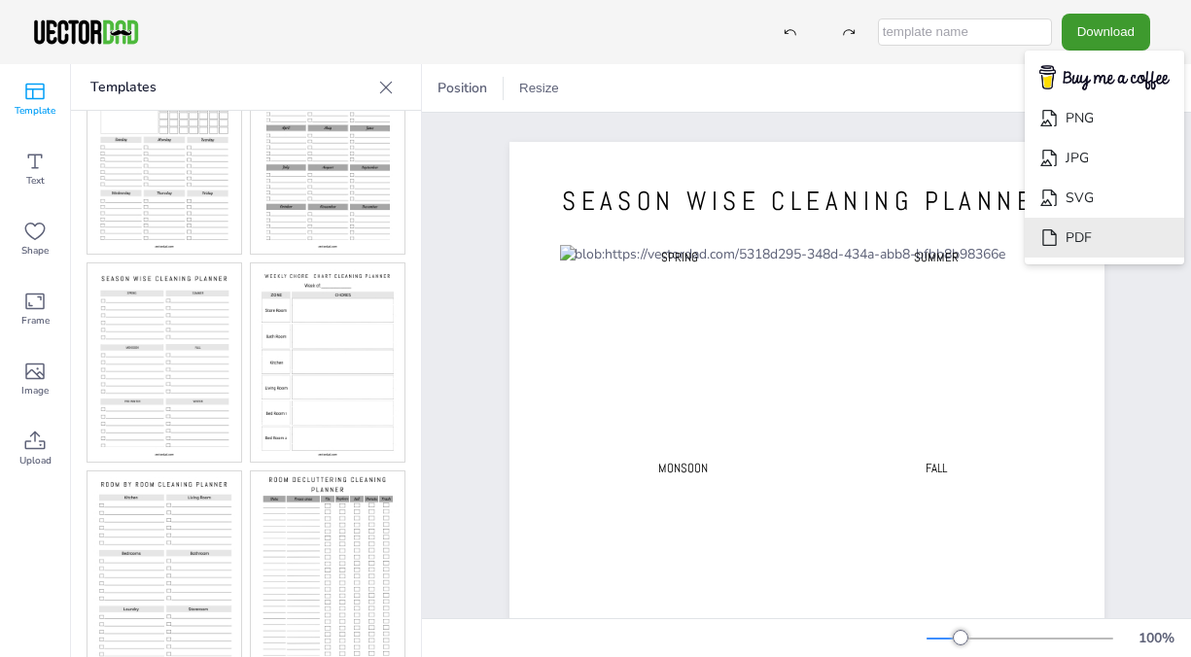
click at [1093, 236] on li "PDF" at bounding box center [1105, 238] width 160 height 40
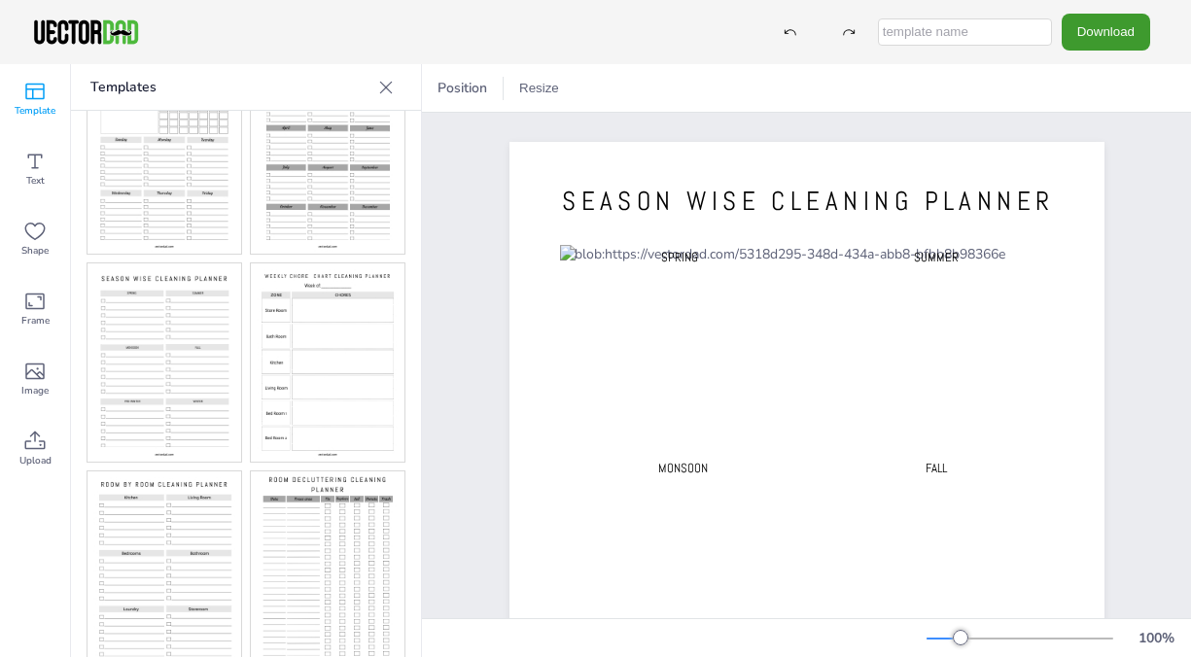
click at [341, 361] on img at bounding box center [328, 363] width 154 height 198
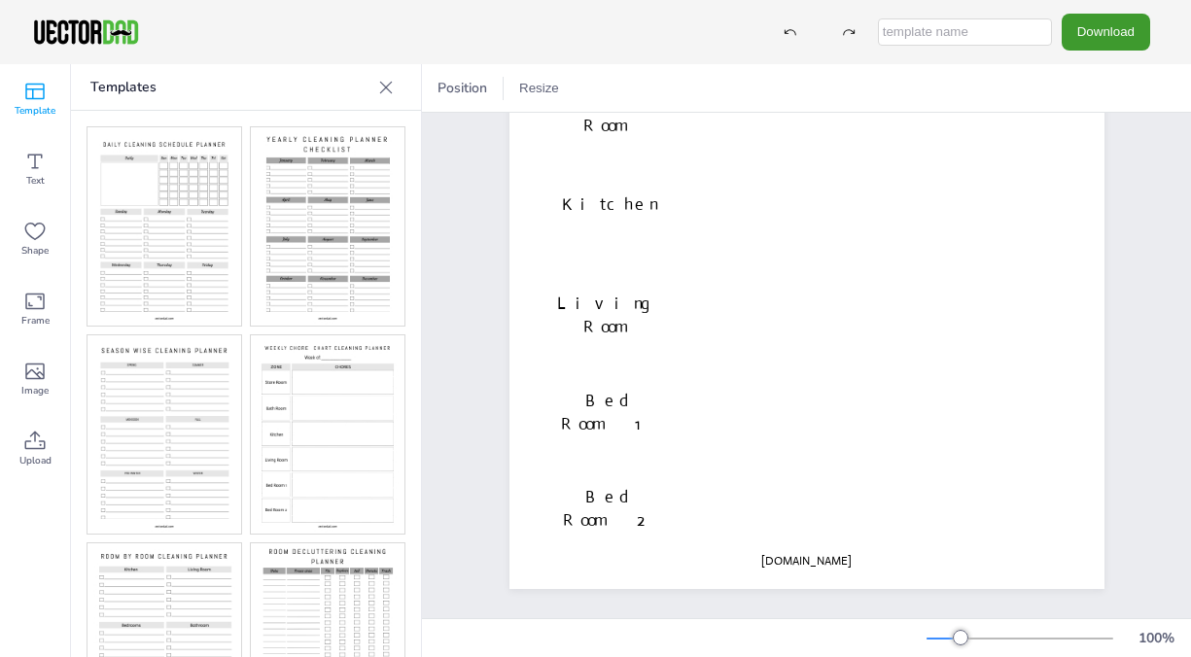
click at [330, 230] on img at bounding box center [328, 226] width 154 height 198
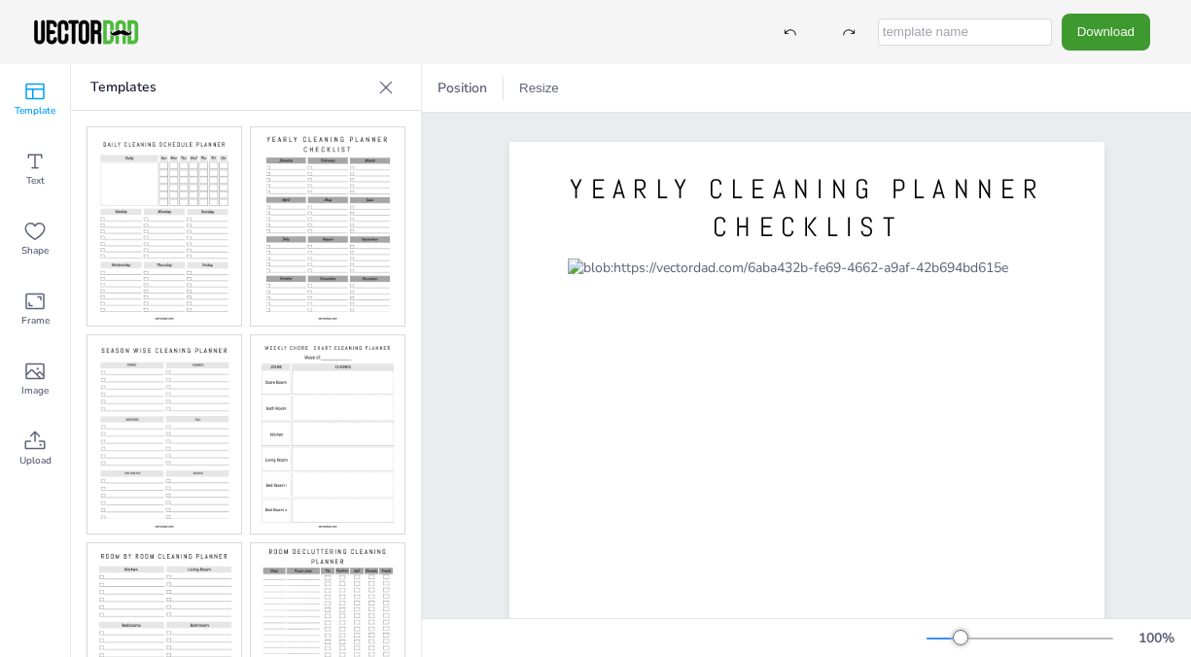
click at [171, 232] on img at bounding box center [165, 226] width 154 height 198
